Goal: Information Seeking & Learning: Learn about a topic

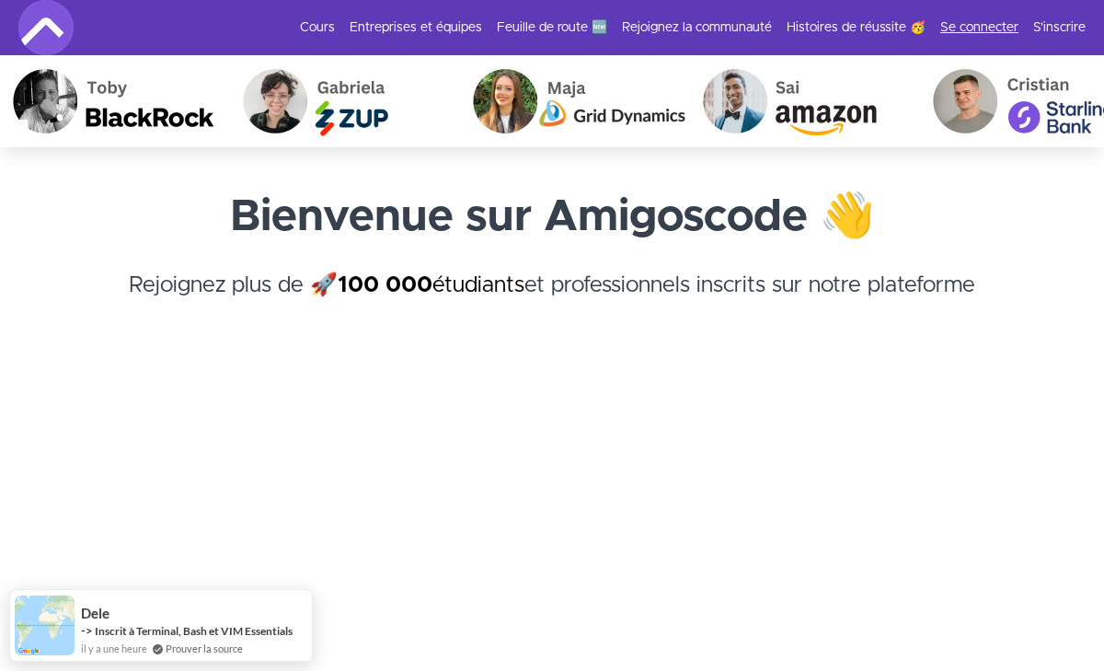
click at [984, 29] on font "Se connecter" at bounding box center [979, 27] width 78 height 13
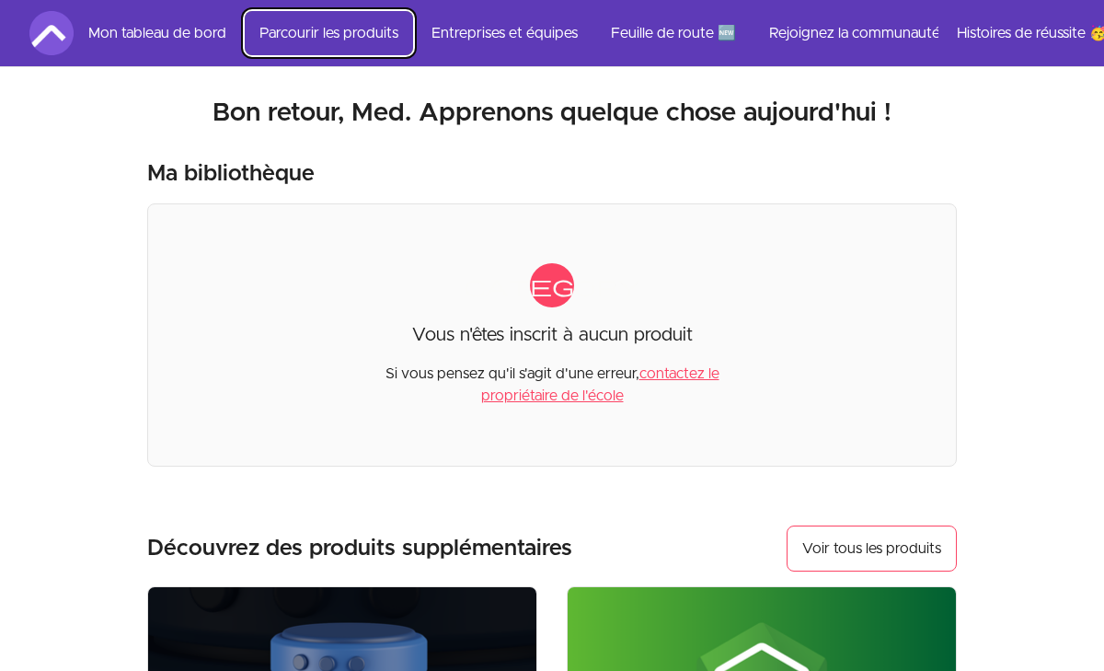
click at [286, 26] on font "Parcourir les produits" at bounding box center [328, 33] width 139 height 15
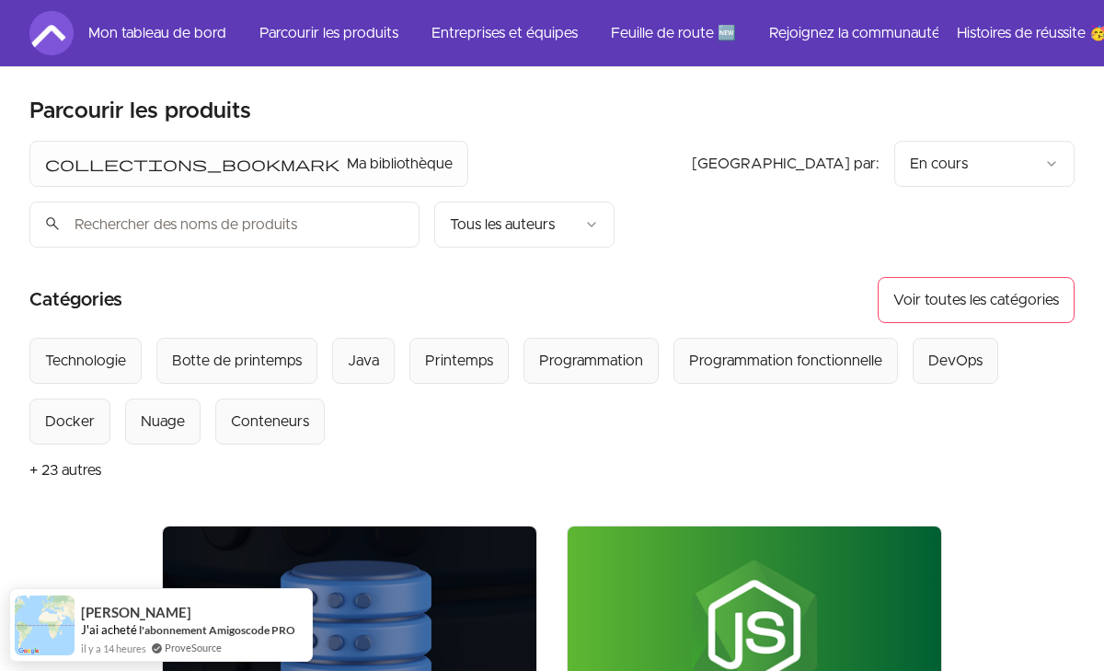
click at [373, 201] on input "search" at bounding box center [224, 224] width 390 height 46
type input "spring"
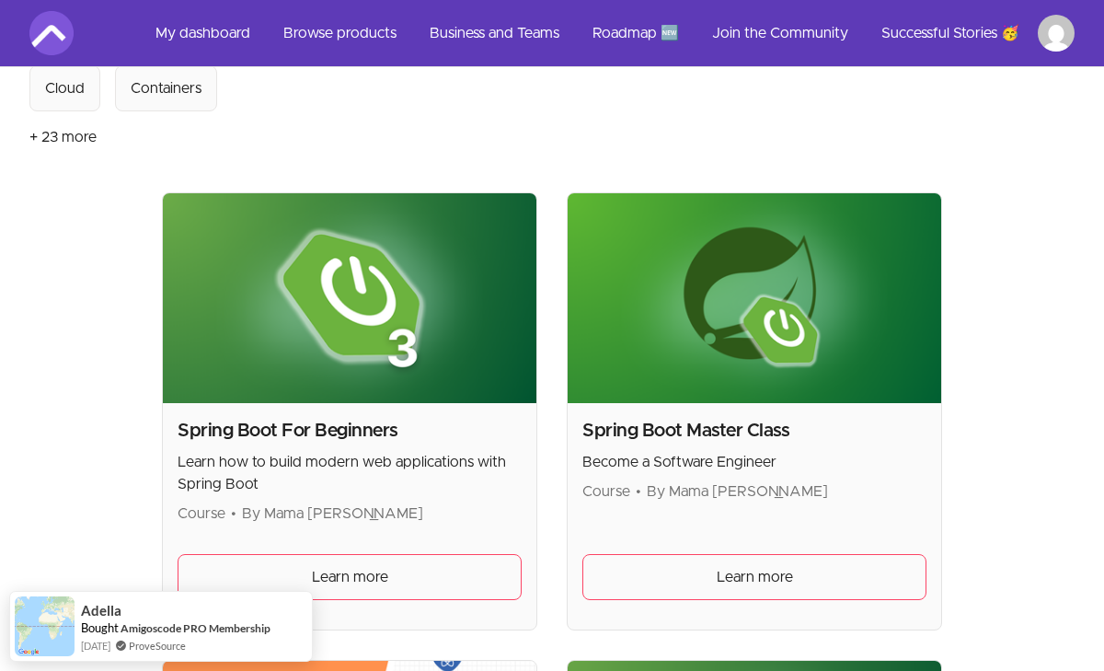
scroll to position [338, 0]
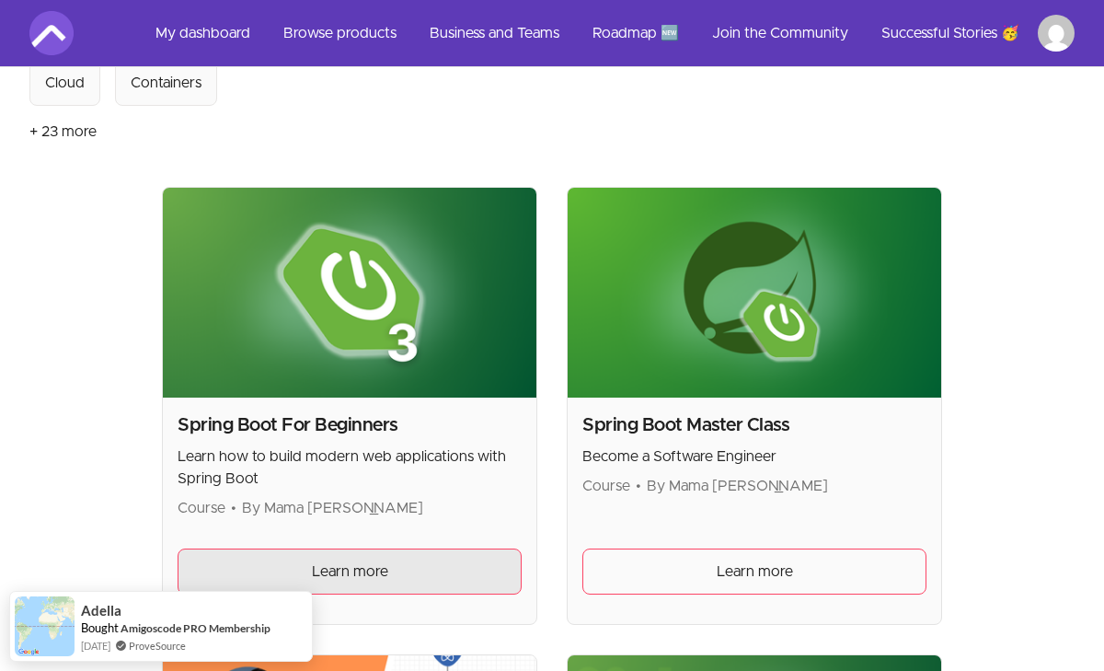
click at [403, 548] on link "Learn more" at bounding box center [350, 571] width 344 height 46
